Goal: Information Seeking & Learning: Learn about a topic

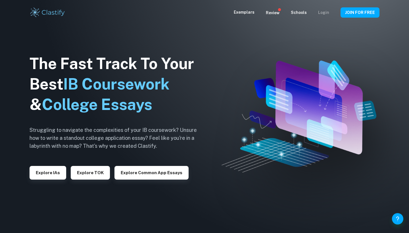
click at [323, 13] on link "Login" at bounding box center [323, 12] width 11 height 5
click at [56, 172] on button "Explore IAs" at bounding box center [48, 173] width 37 height 14
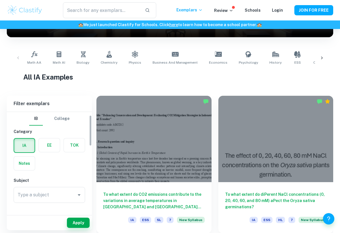
scroll to position [77, 0]
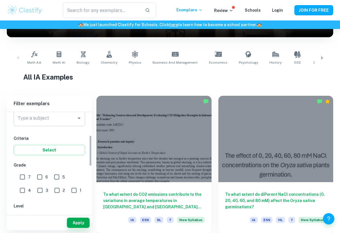
click at [55, 121] on input "Type a subject" at bounding box center [45, 118] width 58 height 11
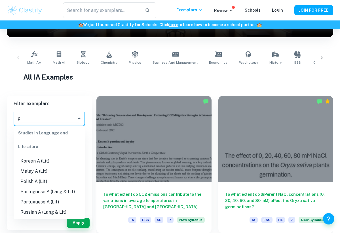
scroll to position [0, 0]
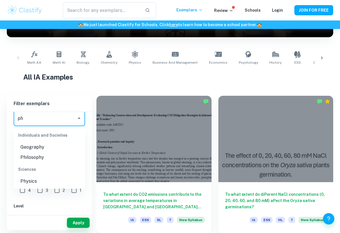
type input "p"
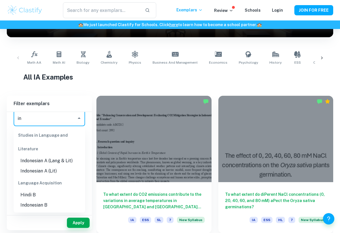
type input "i"
click at [62, 155] on div "Studies in Language and Literature" at bounding box center [50, 141] width 72 height 27
click at [61, 164] on li "Indonesian A (Lang & Lit)" at bounding box center [50, 161] width 72 height 10
type input "Indonesian A (Lang & Lit)"
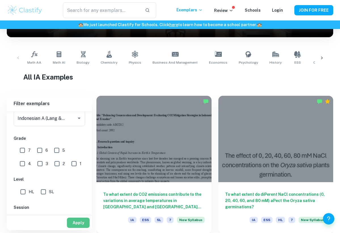
click at [76, 221] on button "Apply" at bounding box center [78, 222] width 23 height 10
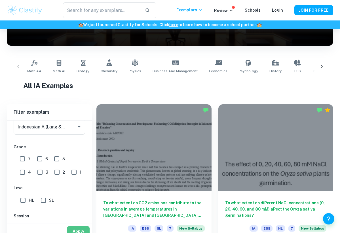
scroll to position [76, 0]
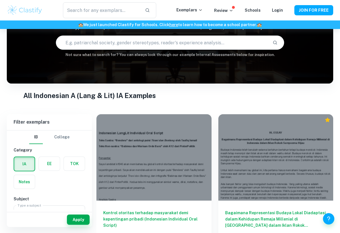
scroll to position [52, 0]
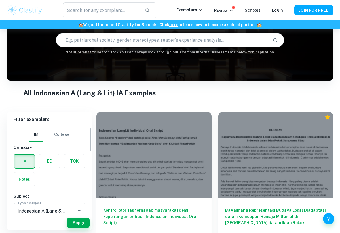
click at [24, 162] on label "button" at bounding box center [24, 161] width 20 height 14
click at [0, 0] on input "radio" at bounding box center [0, 0] width 0 height 0
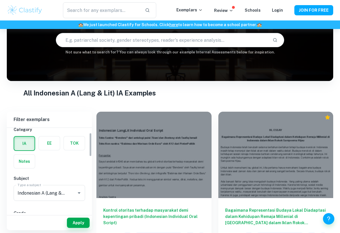
click at [54, 176] on h6 "Subject" at bounding box center [50, 178] width 72 height 6
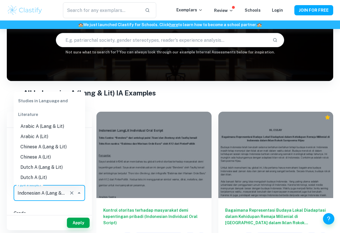
click at [54, 190] on input "Indonesian A (Lang & Lit)" at bounding box center [41, 192] width 51 height 11
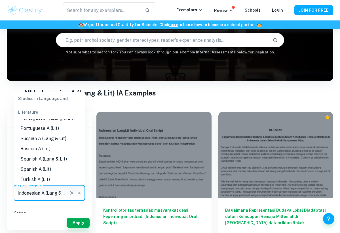
scroll to position [225, 0]
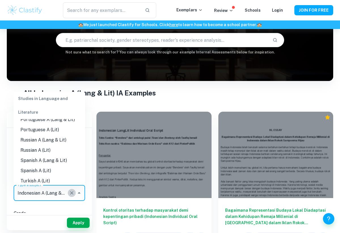
click at [70, 192] on icon "Clear" at bounding box center [72, 193] width 6 height 6
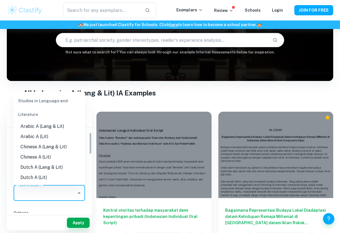
click at [56, 198] on input "Type a subject" at bounding box center [45, 192] width 58 height 11
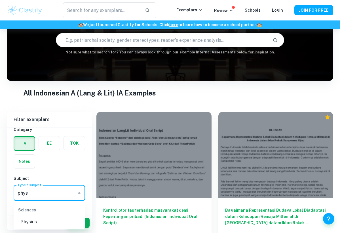
click at [48, 225] on li "Physics" at bounding box center [50, 222] width 72 height 10
type input "Physics"
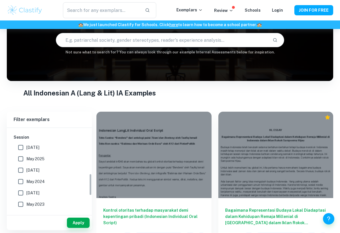
scroll to position [237, 0]
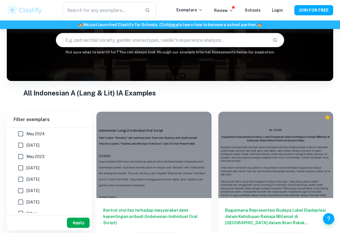
click at [77, 225] on button "Apply" at bounding box center [78, 222] width 23 height 10
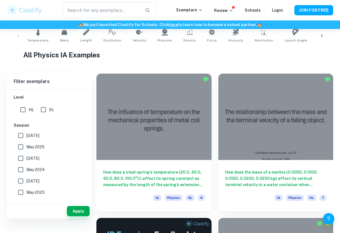
scroll to position [98, 0]
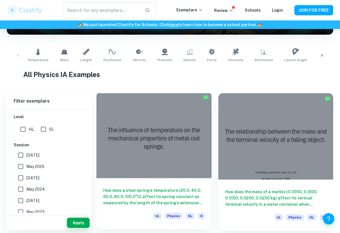
click at [165, 148] on div at bounding box center [154, 135] width 115 height 86
